Goal: Navigation & Orientation: Find specific page/section

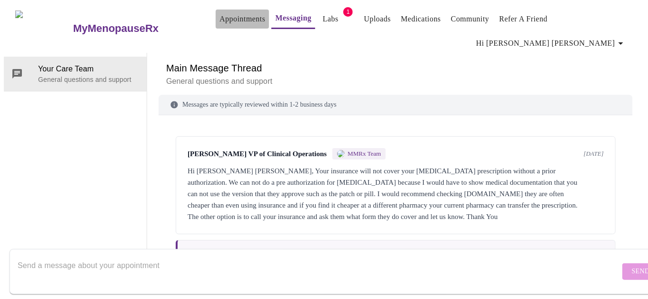
click at [219, 16] on link "Appointments" at bounding box center [242, 18] width 46 height 13
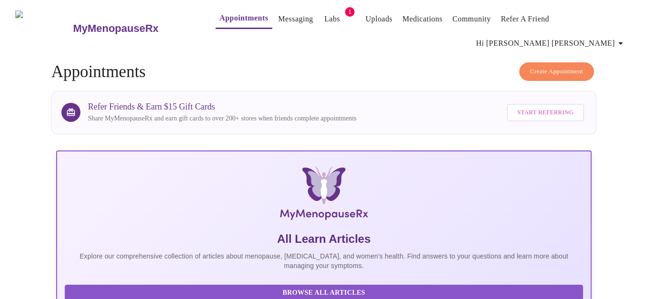
click at [278, 20] on link "Messaging" at bounding box center [295, 18] width 35 height 13
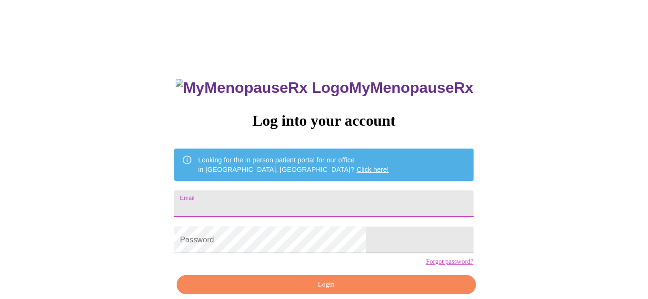
click at [268, 199] on input "Email" at bounding box center [323, 203] width 299 height 27
click at [256, 200] on input "Email" at bounding box center [323, 203] width 299 height 27
